Goal: Information Seeking & Learning: Find specific fact

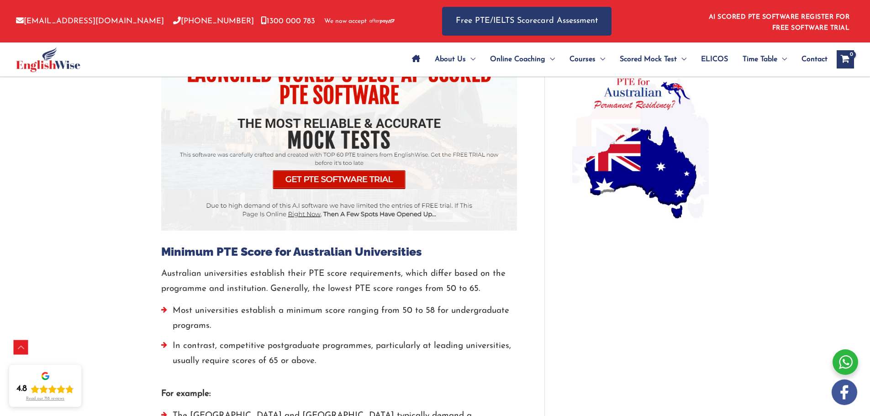
scroll to position [763, 0]
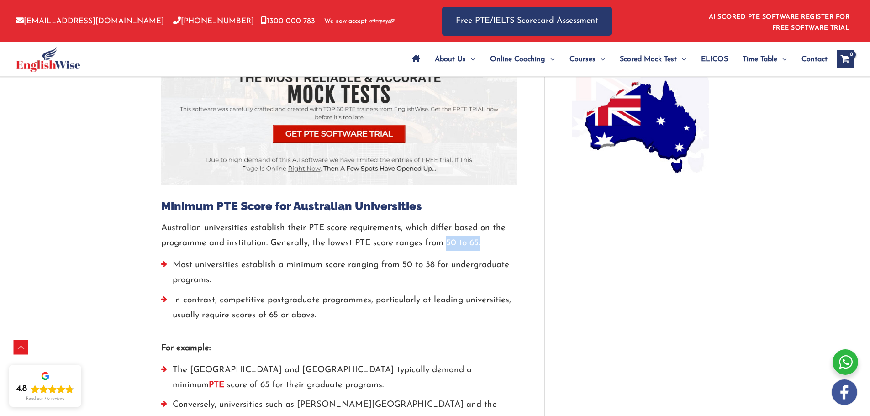
drag, startPoint x: 446, startPoint y: 214, endPoint x: 489, endPoint y: 216, distance: 42.5
click at [489, 221] on p "Australian universities establish their PTE score requirements, which differ ba…" at bounding box center [339, 236] width 356 height 31
click at [452, 221] on p "Australian universities establish their PTE score requirements, which differ ba…" at bounding box center [339, 236] width 356 height 31
click at [463, 221] on p "Australian universities establish their PTE score requirements, which differ ba…" at bounding box center [339, 236] width 356 height 31
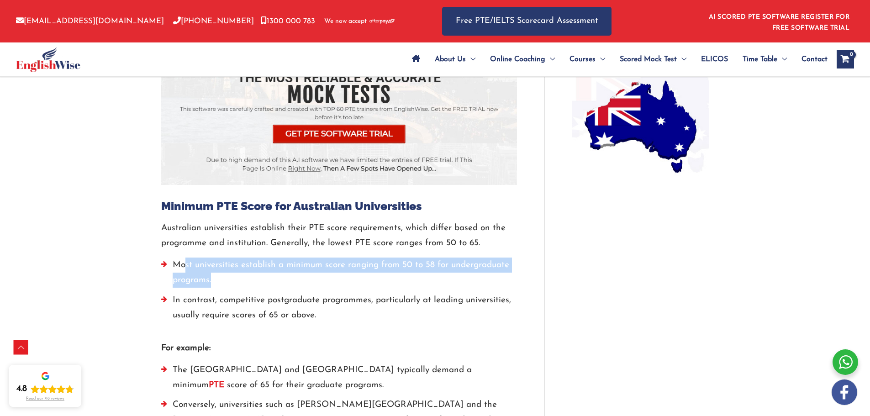
drag, startPoint x: 184, startPoint y: 235, endPoint x: 497, endPoint y: 266, distance: 314.3
click at [460, 258] on li "Most universities establish a minimum score ranging from 50 to 58 for undergrad…" at bounding box center [339, 275] width 356 height 35
click at [472, 258] on li "Most universities establish a minimum score ranging from 50 to 58 for undergrad…" at bounding box center [339, 275] width 356 height 35
click at [205, 258] on li "Most universities establish a minimum score ranging from 50 to 58 for undergrad…" at bounding box center [339, 275] width 356 height 35
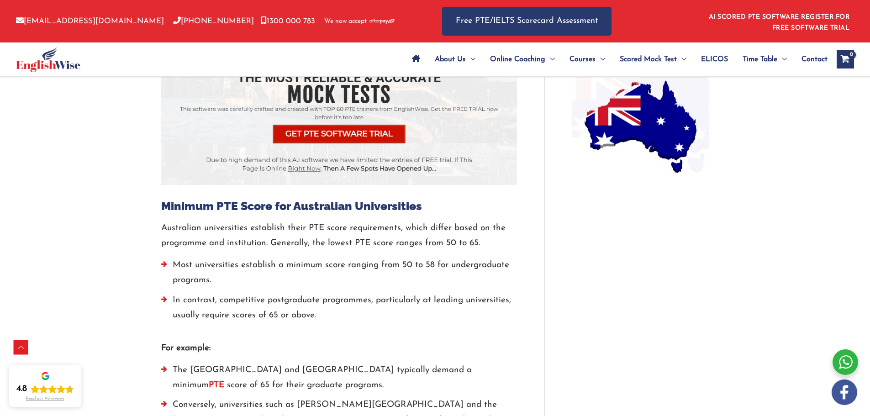
click at [198, 293] on li "In contrast, competitive postgraduate programmes, particularly at leading unive…" at bounding box center [339, 310] width 356 height 35
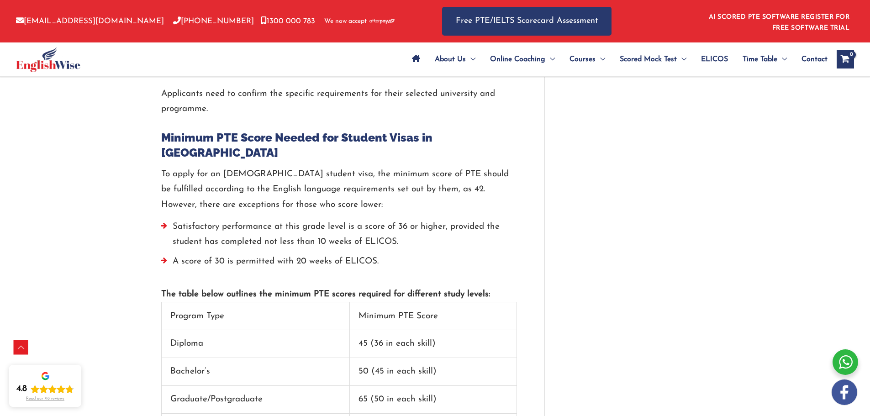
scroll to position [1219, 0]
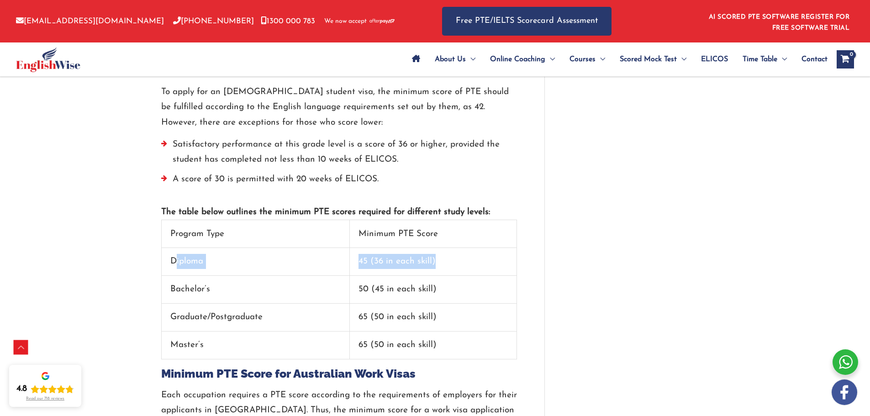
drag, startPoint x: 179, startPoint y: 216, endPoint x: 456, endPoint y: 219, distance: 276.7
click at [456, 248] on tr "Diploma 45 (36 in each skill)" at bounding box center [339, 262] width 355 height 28
click at [456, 248] on td "45 (36 in each skill)" at bounding box center [433, 262] width 167 height 28
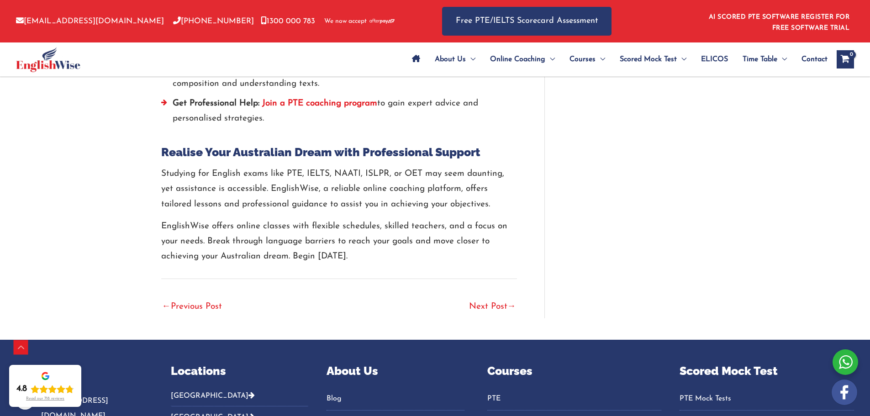
scroll to position [1996, 0]
